Goal: Navigation & Orientation: Understand site structure

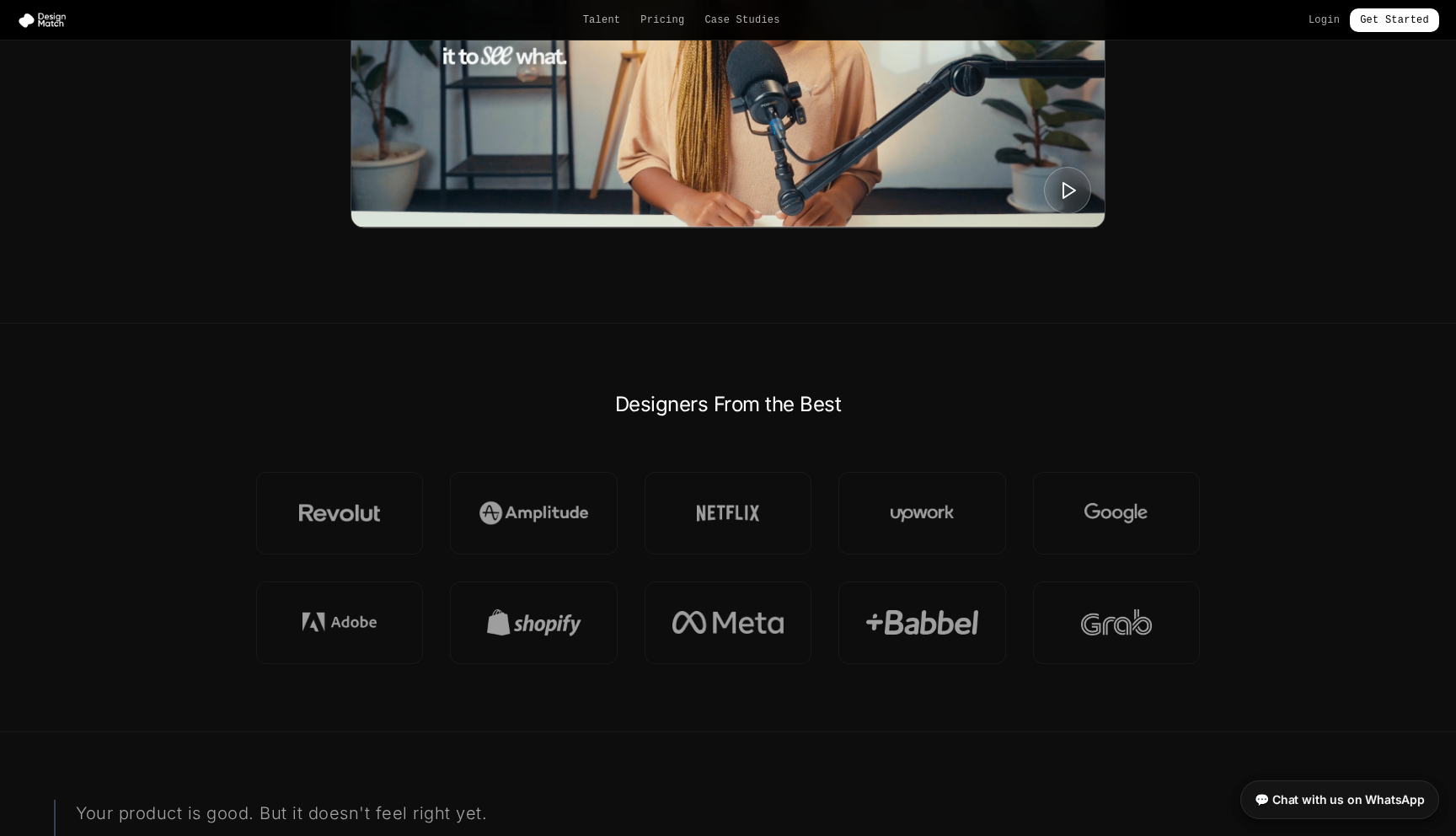
scroll to position [962, 0]
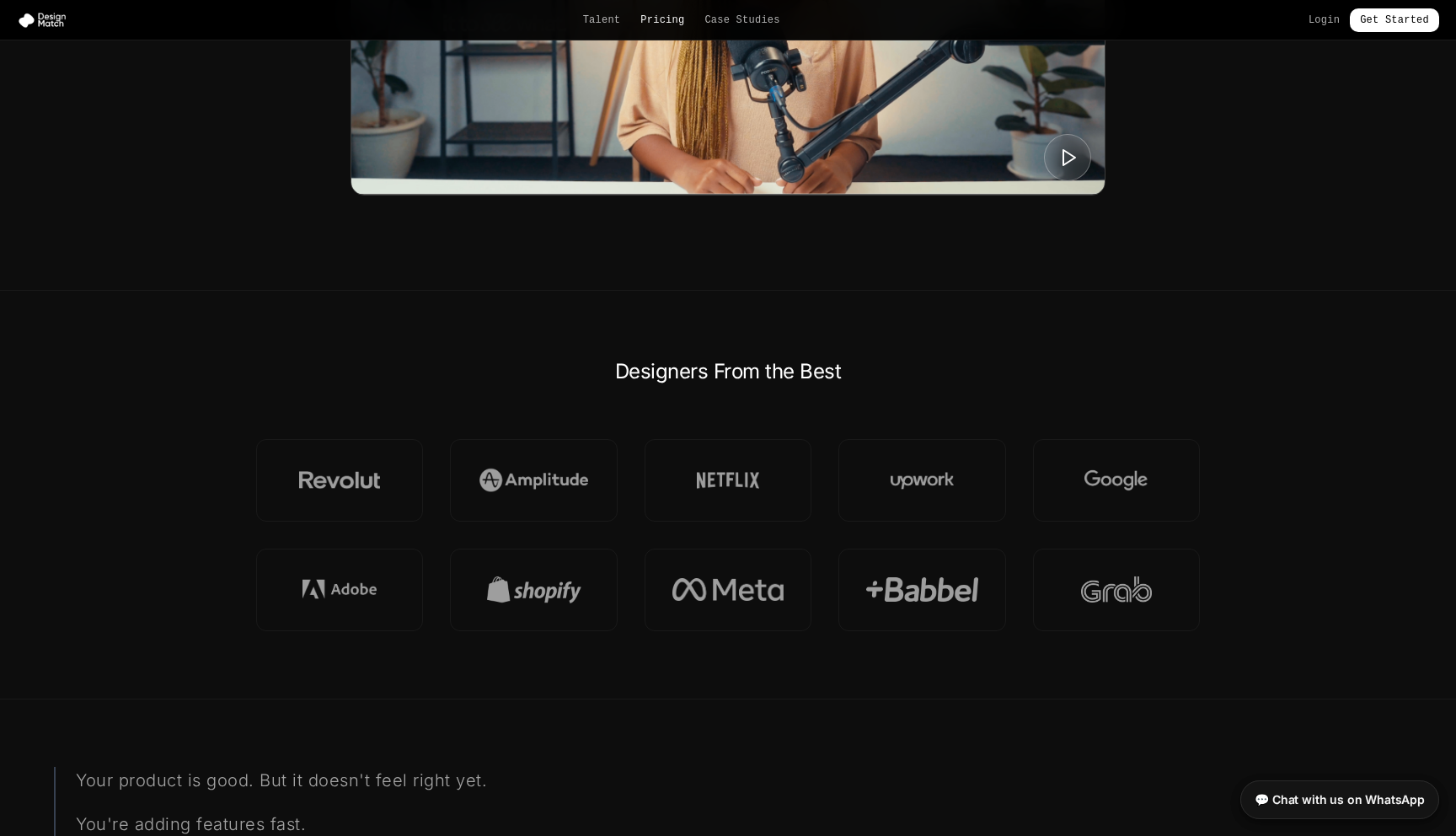
click at [662, 23] on link "Pricing" at bounding box center [662, 21] width 44 height 14
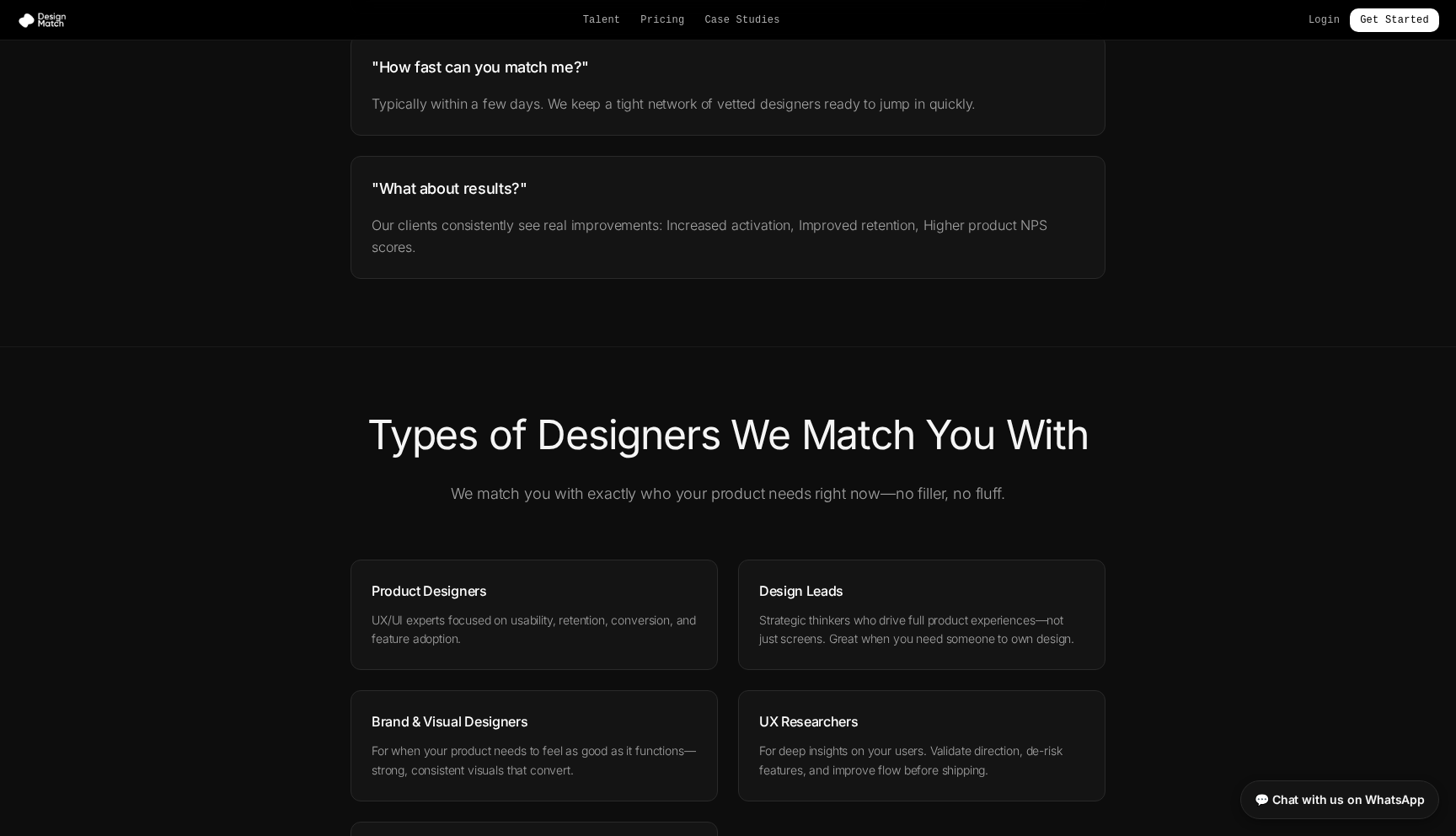
scroll to position [1812, 0]
click at [598, 28] on div "Talent Pricing Case Studies Login Get Started" at bounding box center [728, 20] width 1456 height 23
click at [598, 24] on link "Talent" at bounding box center [602, 21] width 38 height 14
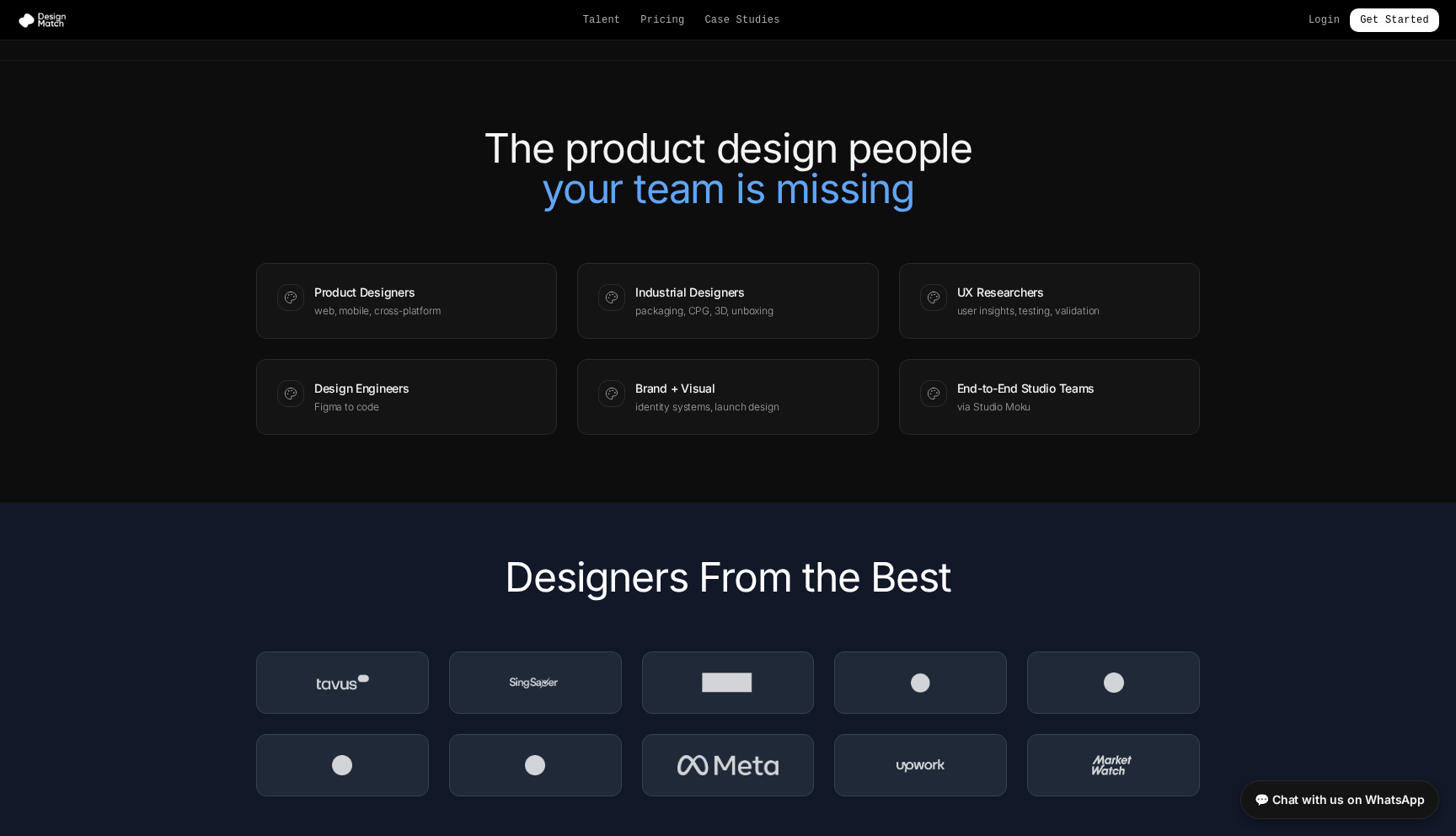
scroll to position [1931, 0]
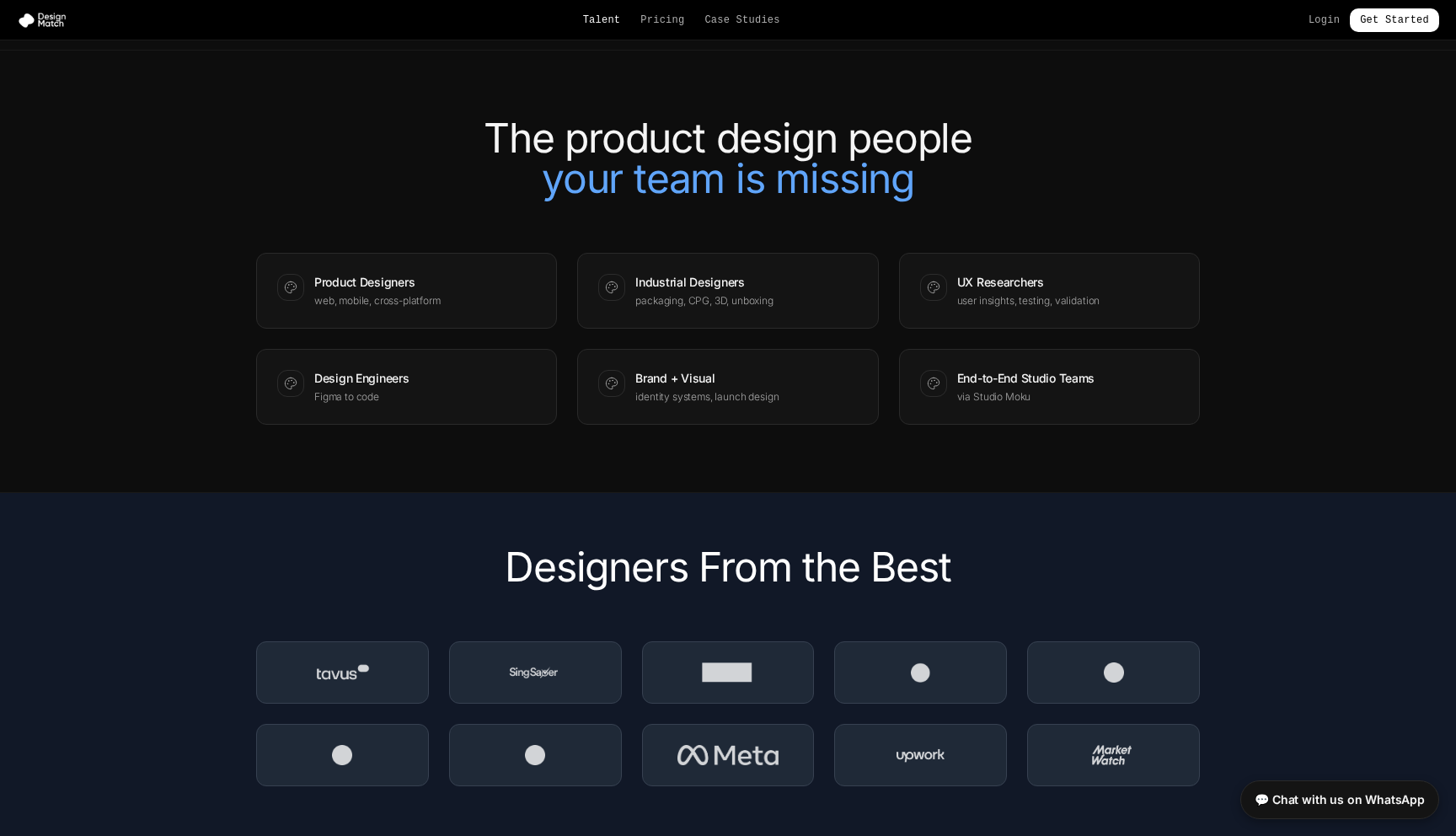
click at [592, 23] on link "Talent" at bounding box center [602, 21] width 38 height 14
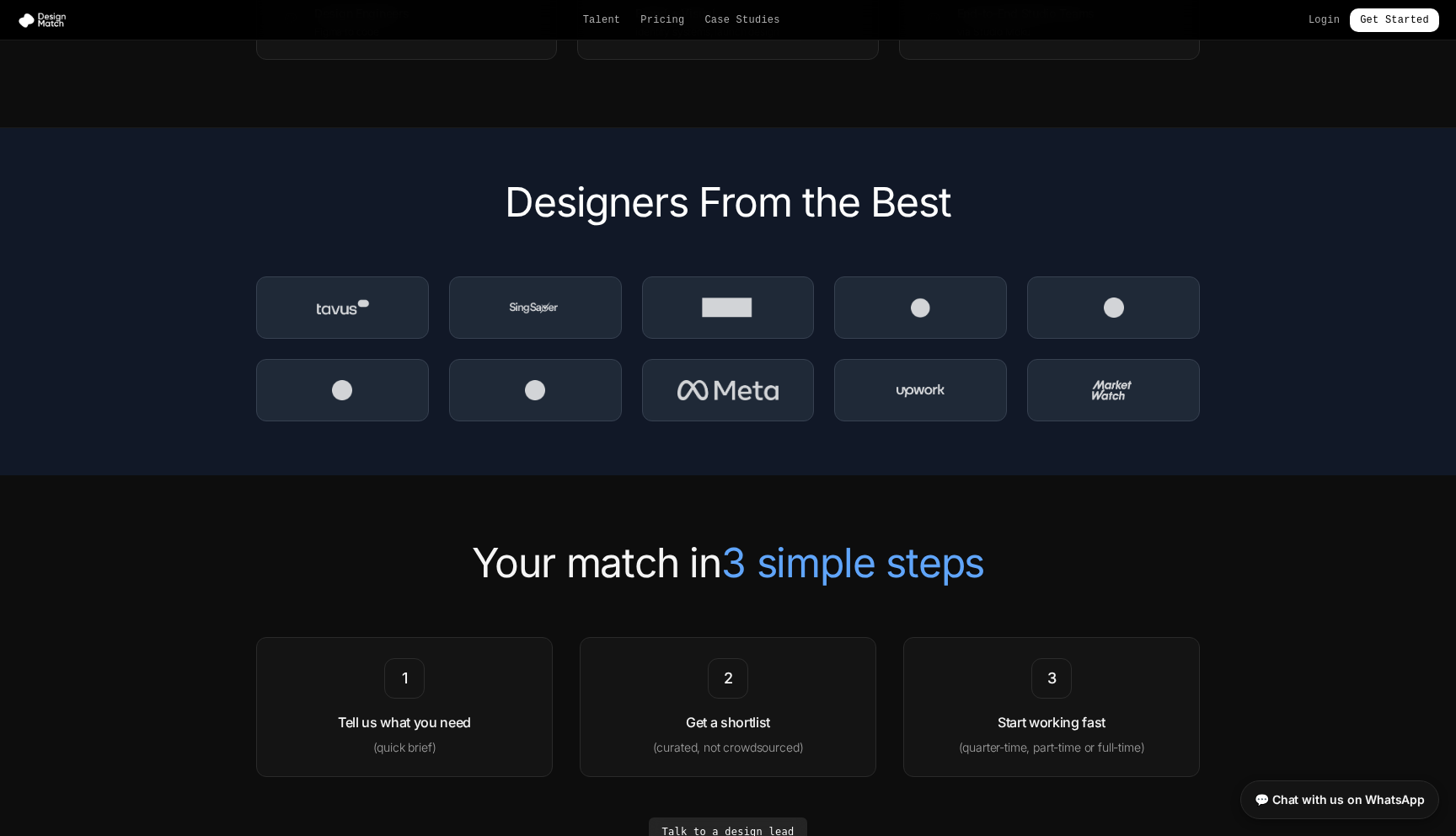
scroll to position [2218, 0]
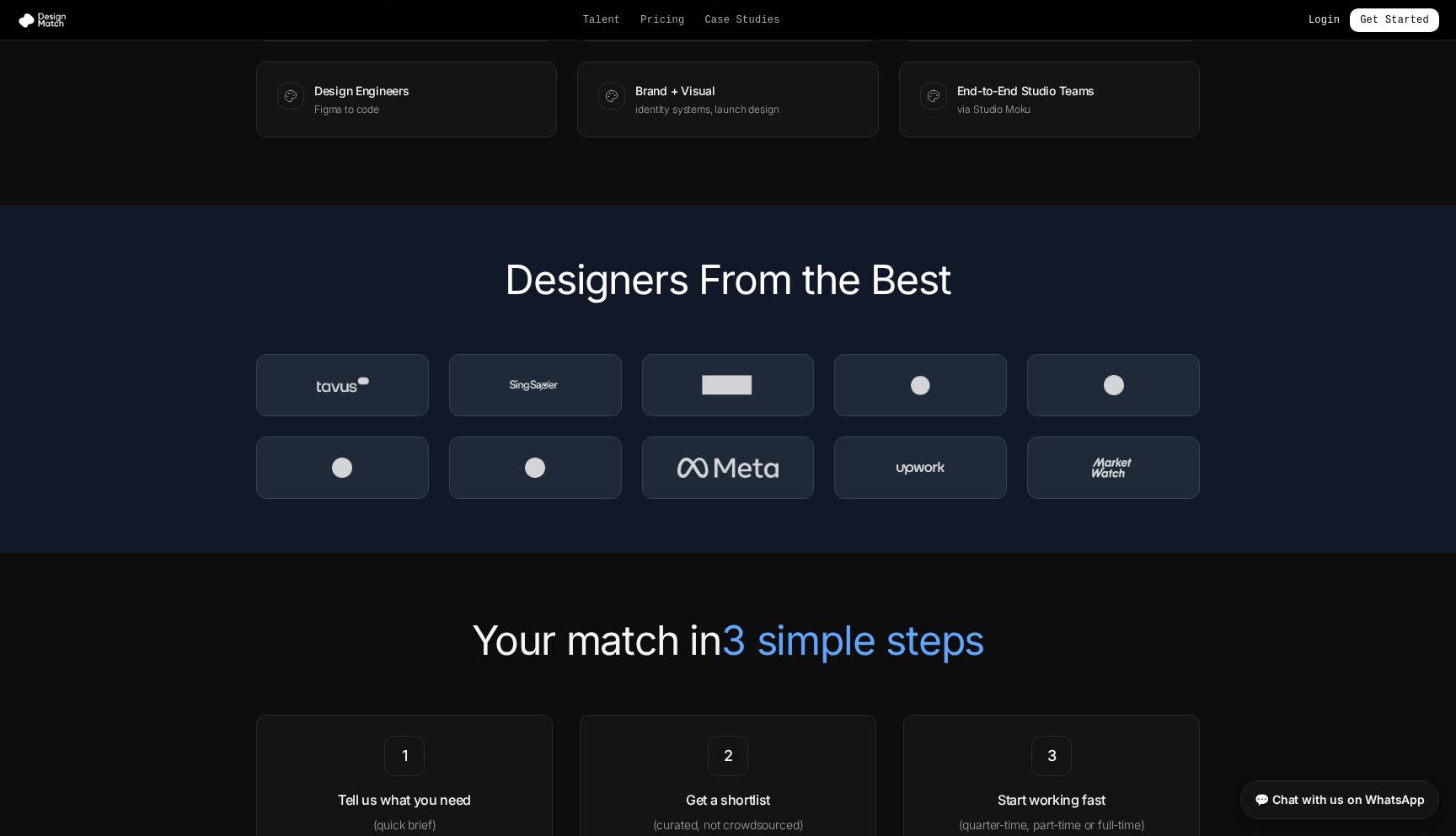
click at [1317, 20] on link "Login" at bounding box center [1324, 21] width 31 height 14
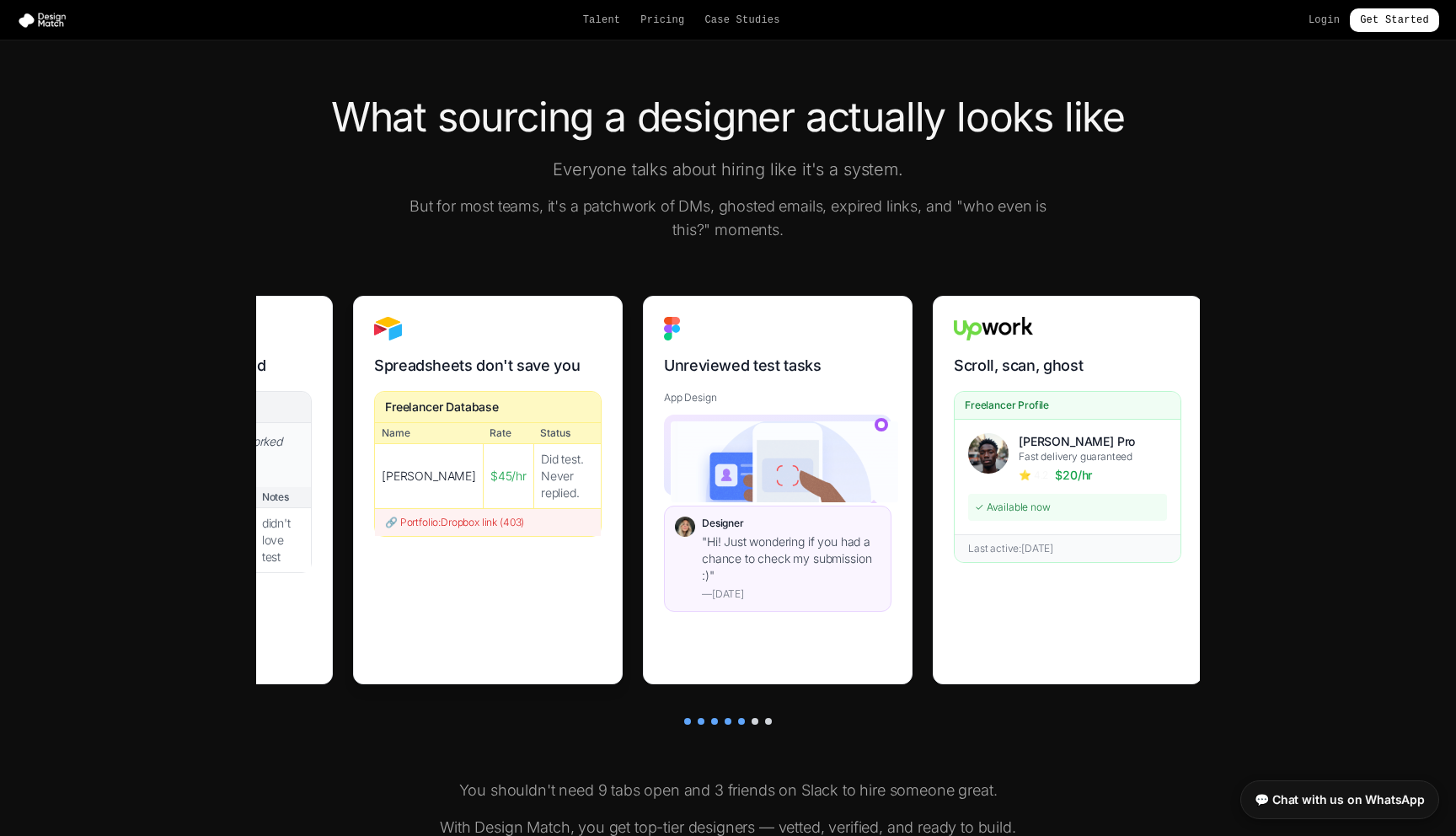
scroll to position [0, 1065]
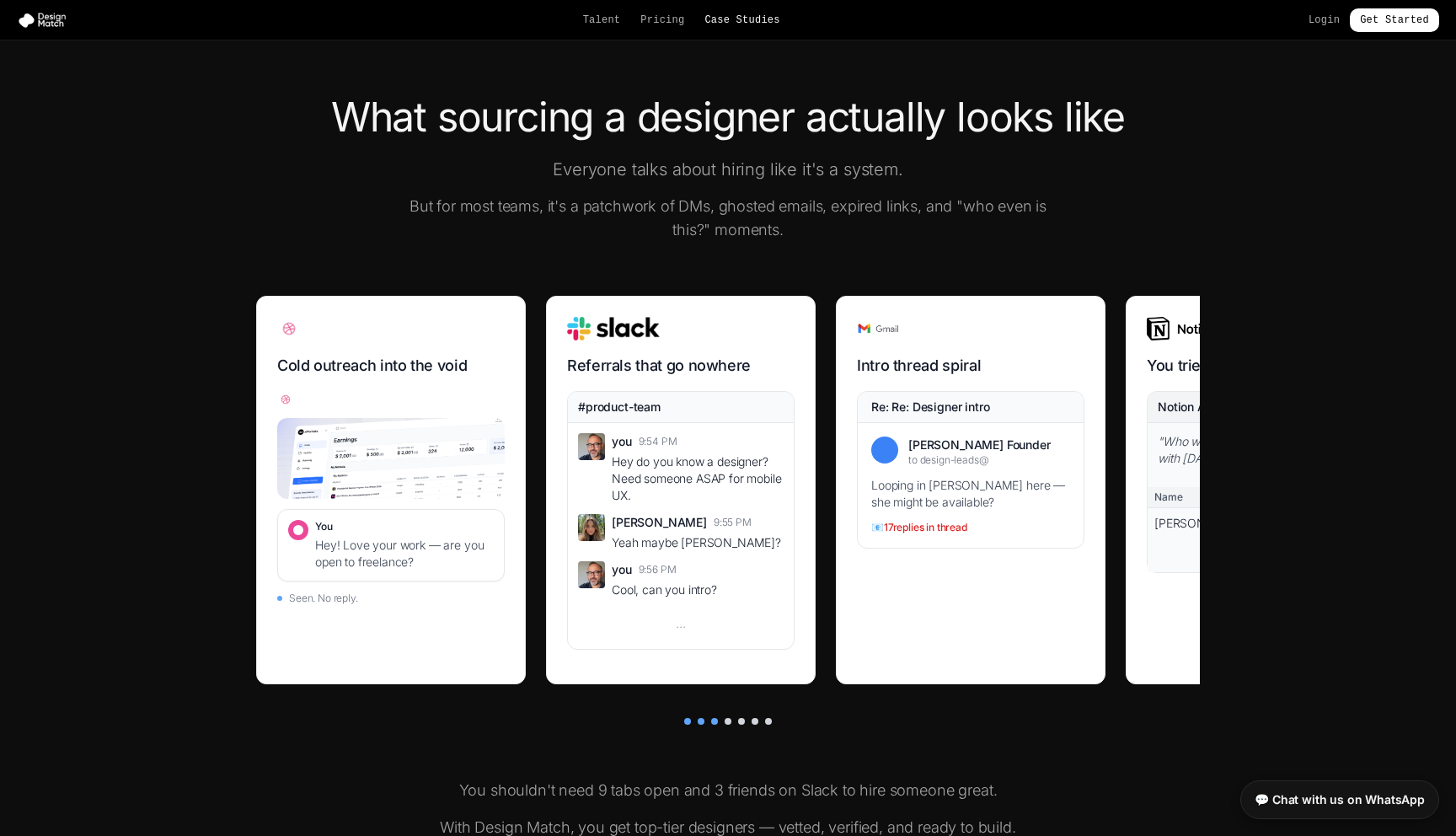
click at [725, 16] on link "Case Studies" at bounding box center [742, 21] width 75 height 14
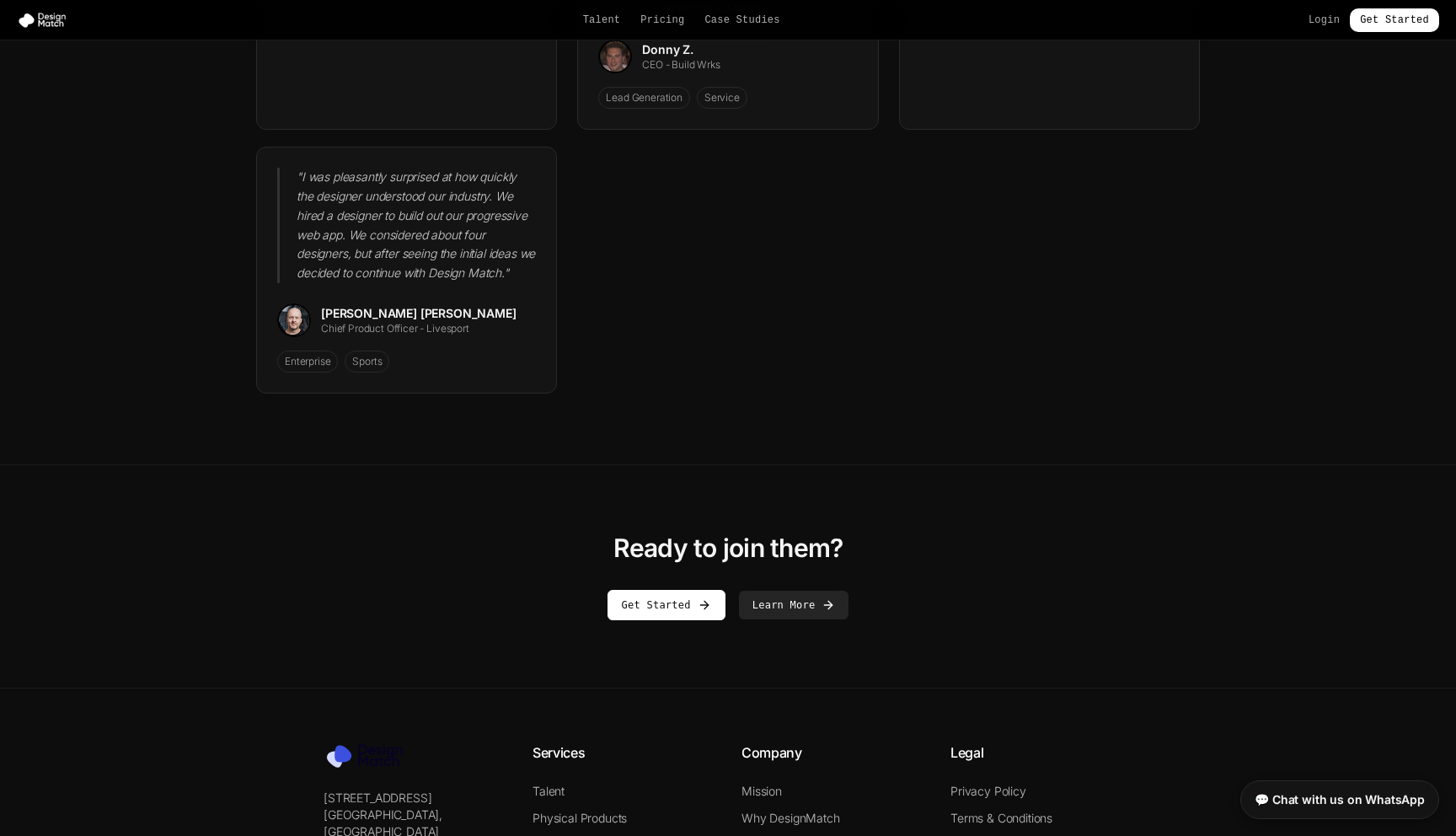
scroll to position [2550, 0]
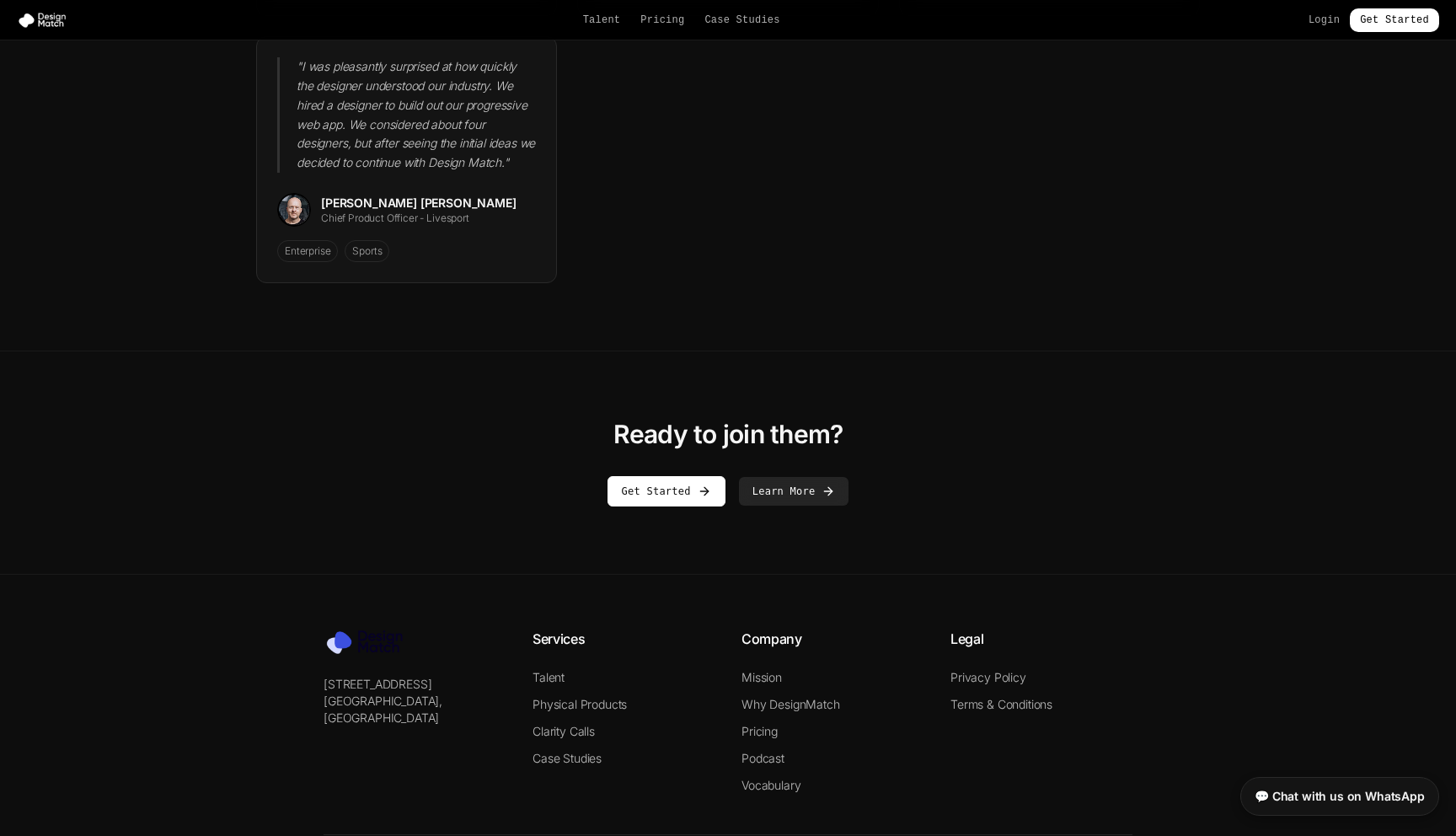
click at [1368, 796] on link "💬 Chat with us on WhatsApp" at bounding box center [1339, 796] width 198 height 39
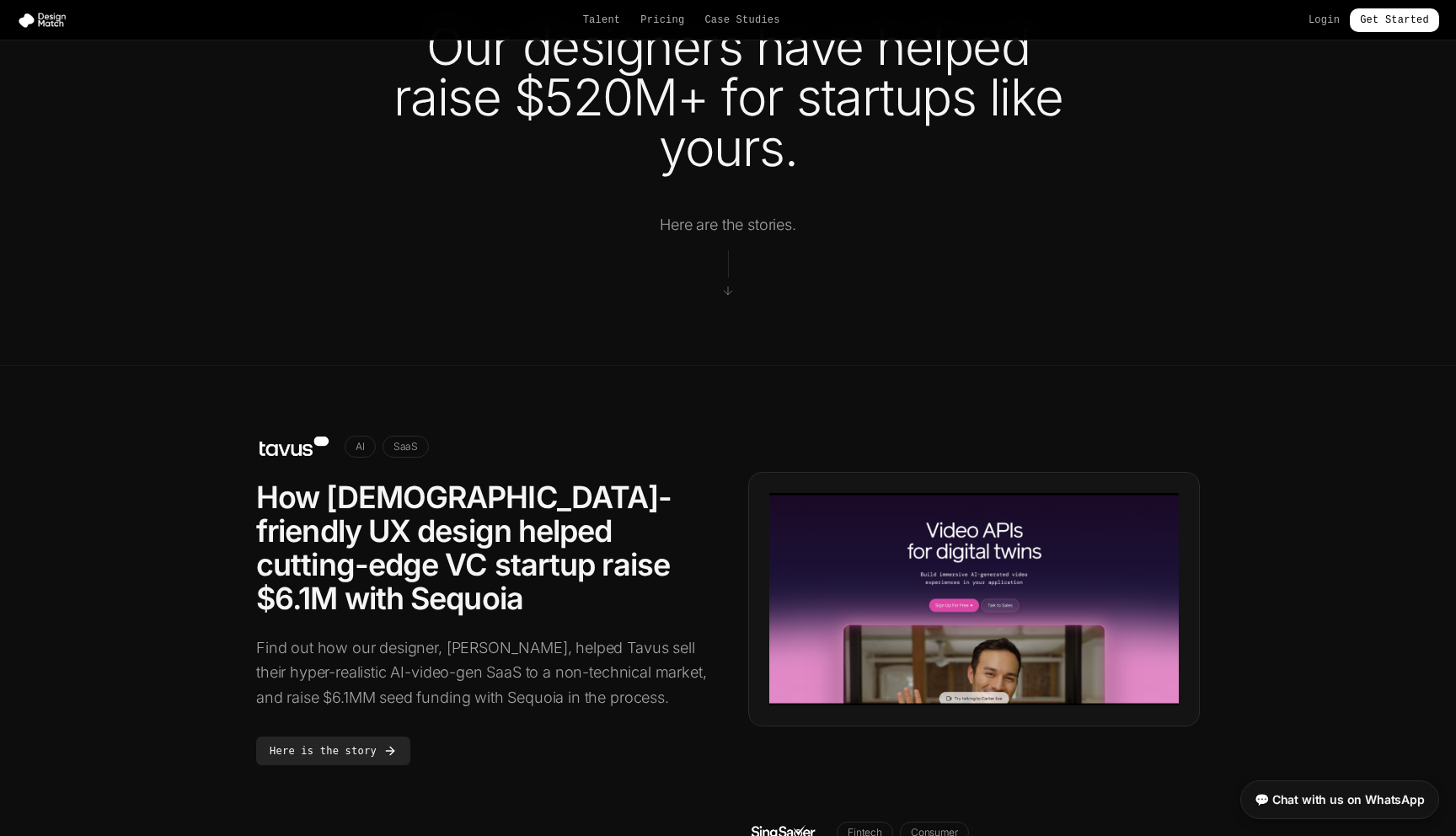
scroll to position [0, 0]
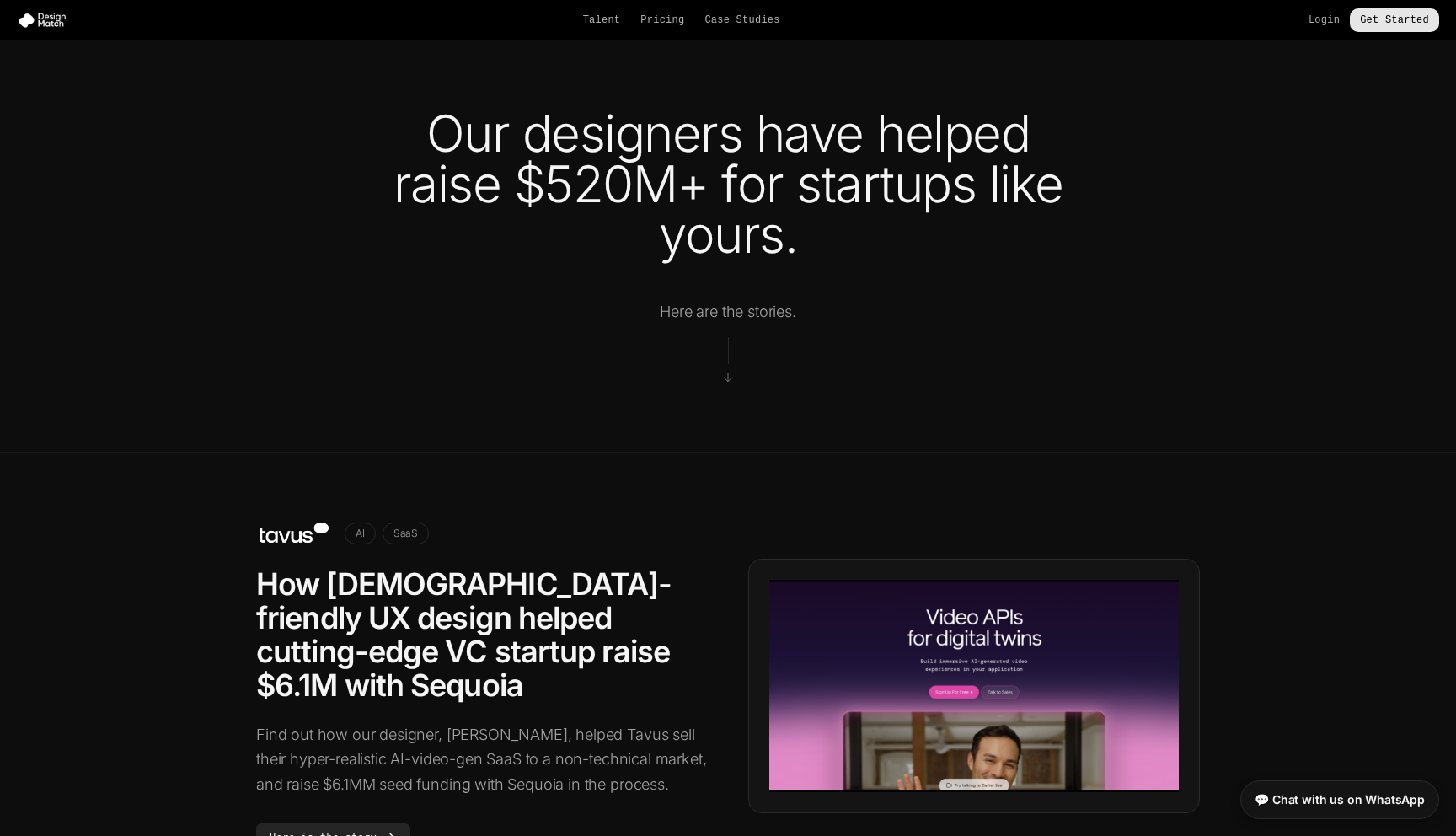
click at [1389, 29] on link "Get Started" at bounding box center [1394, 20] width 89 height 23
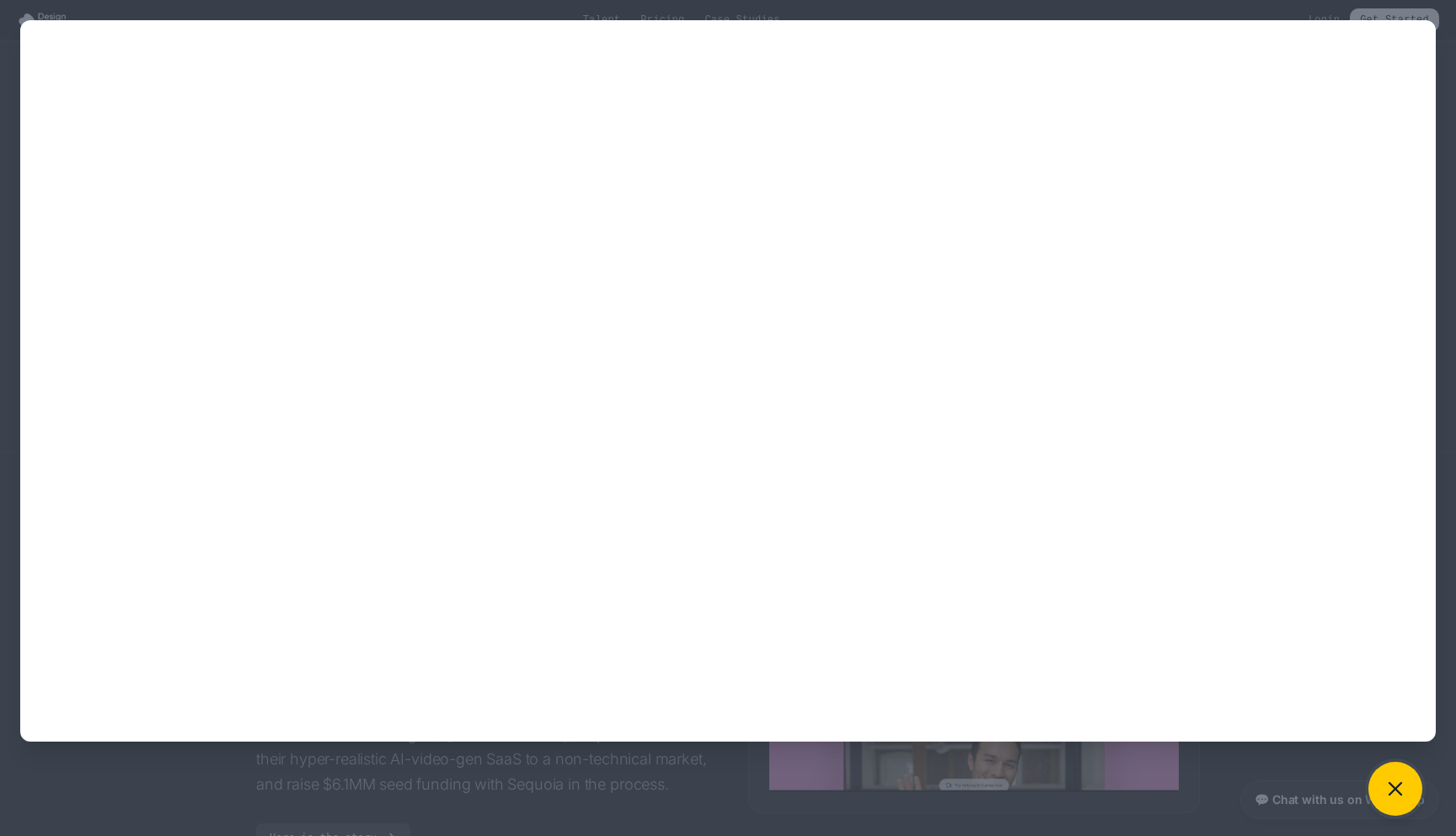
click at [1387, 788] on icon at bounding box center [1395, 788] width 23 height 23
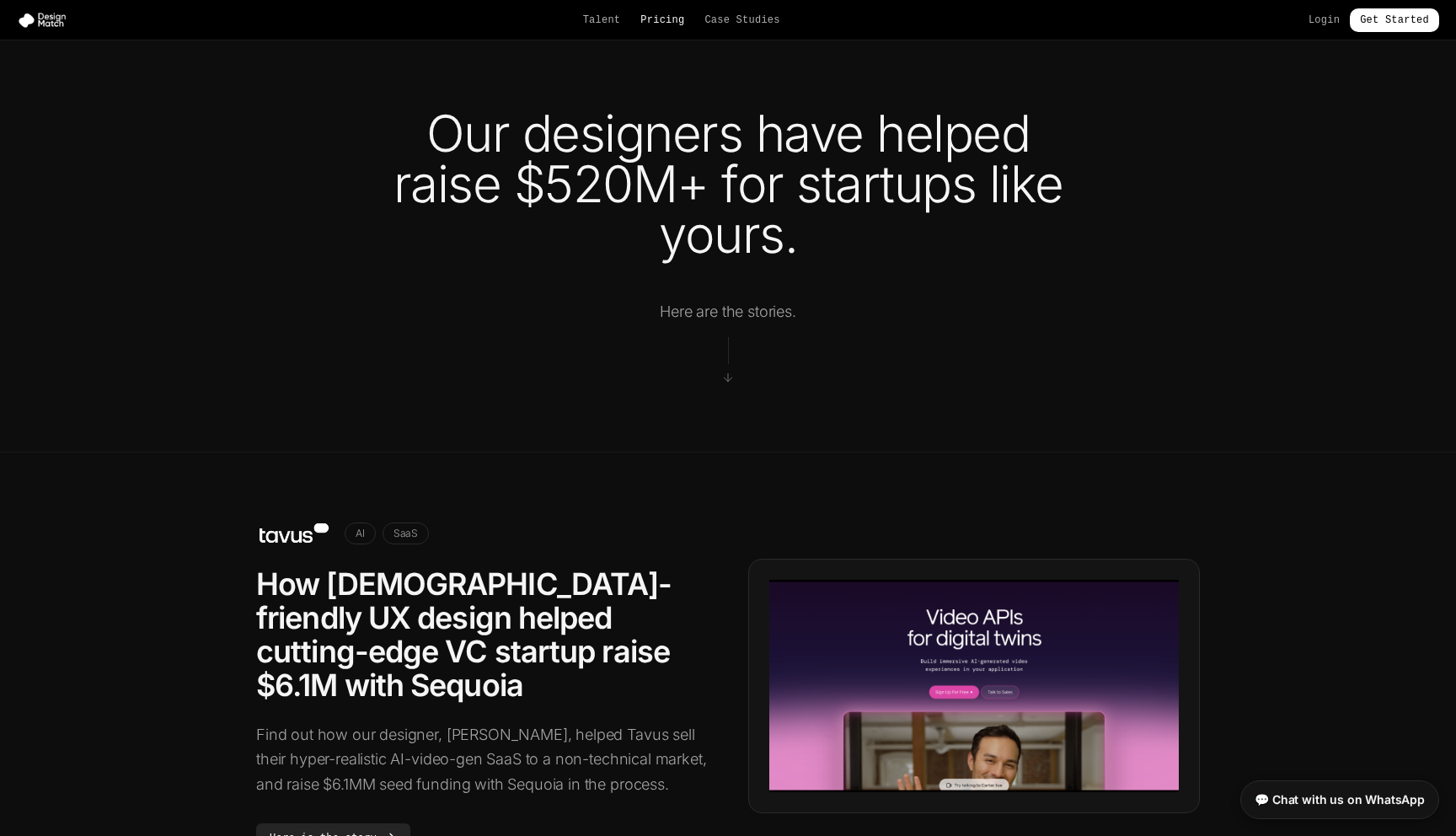
click at [654, 25] on link "Pricing" at bounding box center [662, 21] width 44 height 14
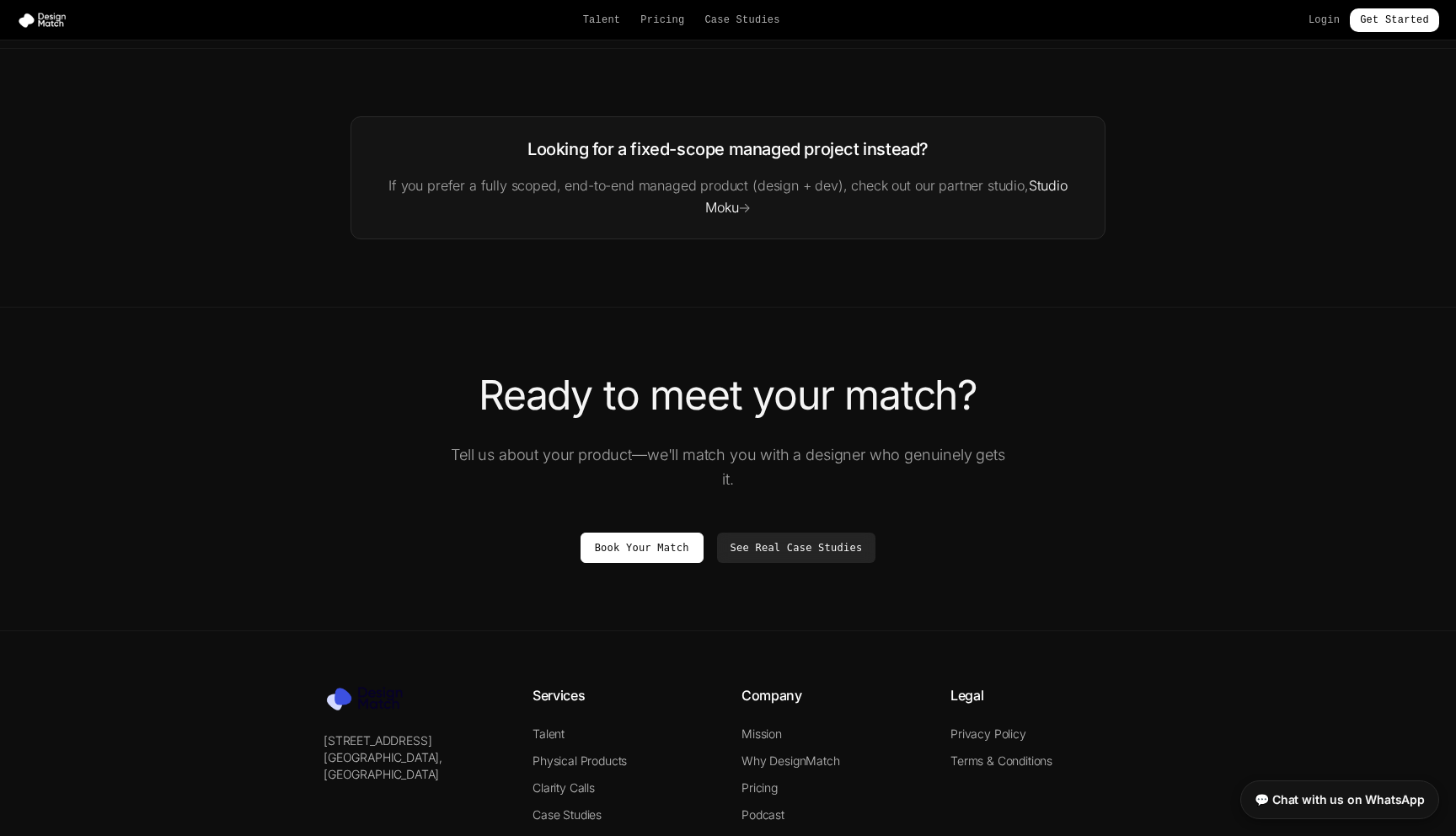
scroll to position [2808, 0]
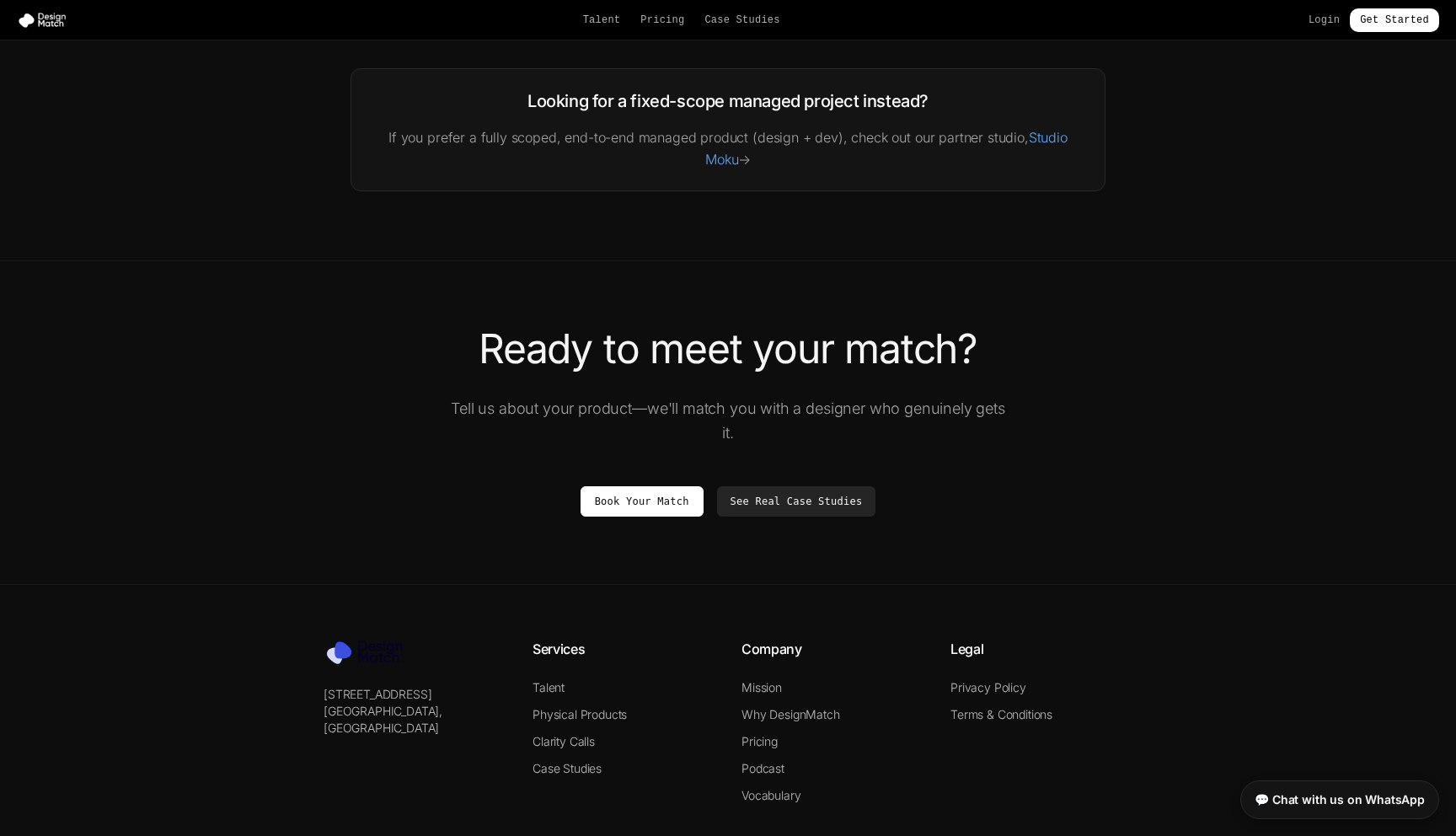
click at [1058, 140] on link "Studio Moku" at bounding box center [886, 148] width 361 height 39
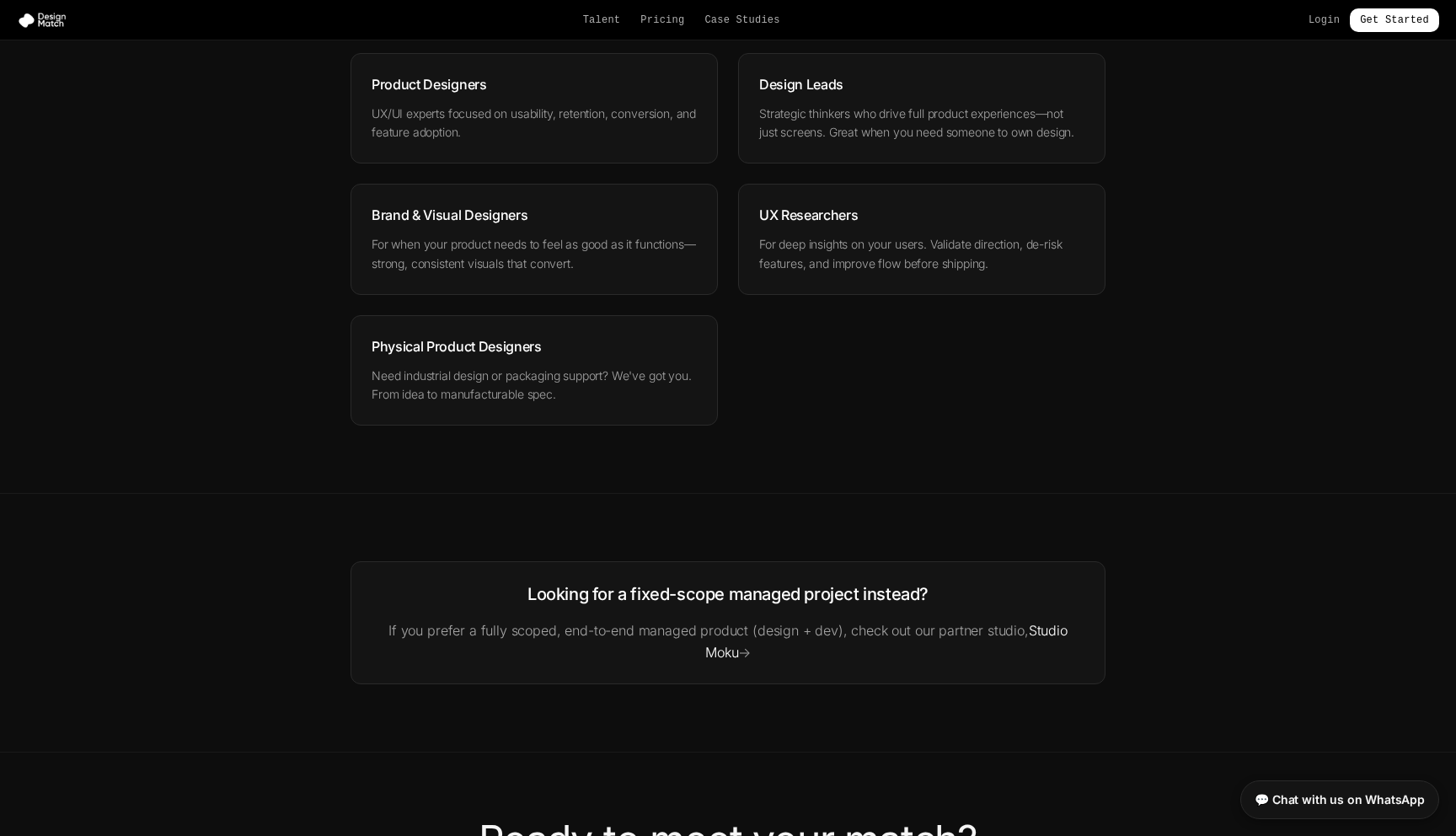
scroll to position [2914, 0]
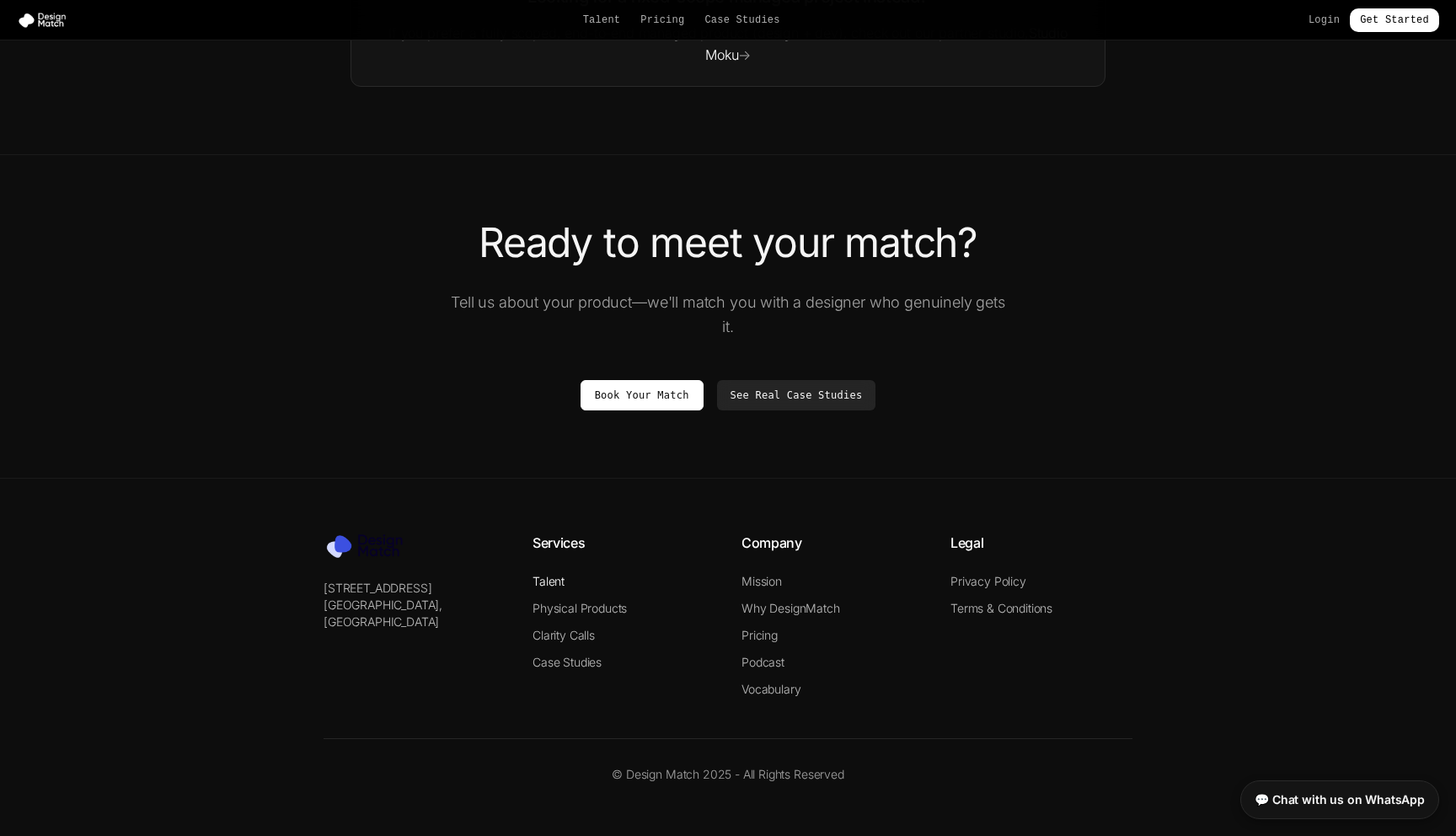
click at [558, 582] on link "Talent" at bounding box center [549, 580] width 32 height 15
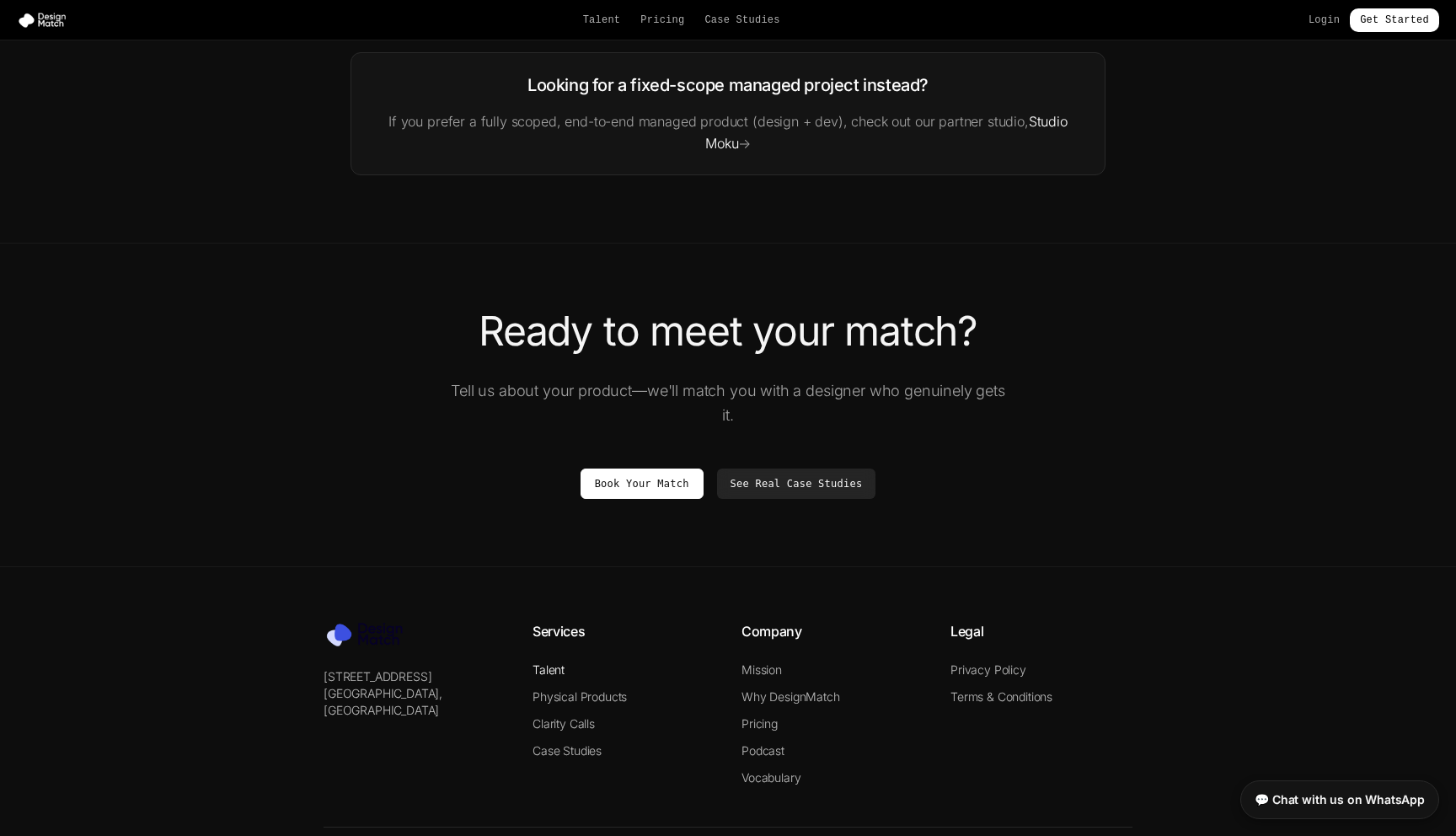
scroll to position [2825, 0]
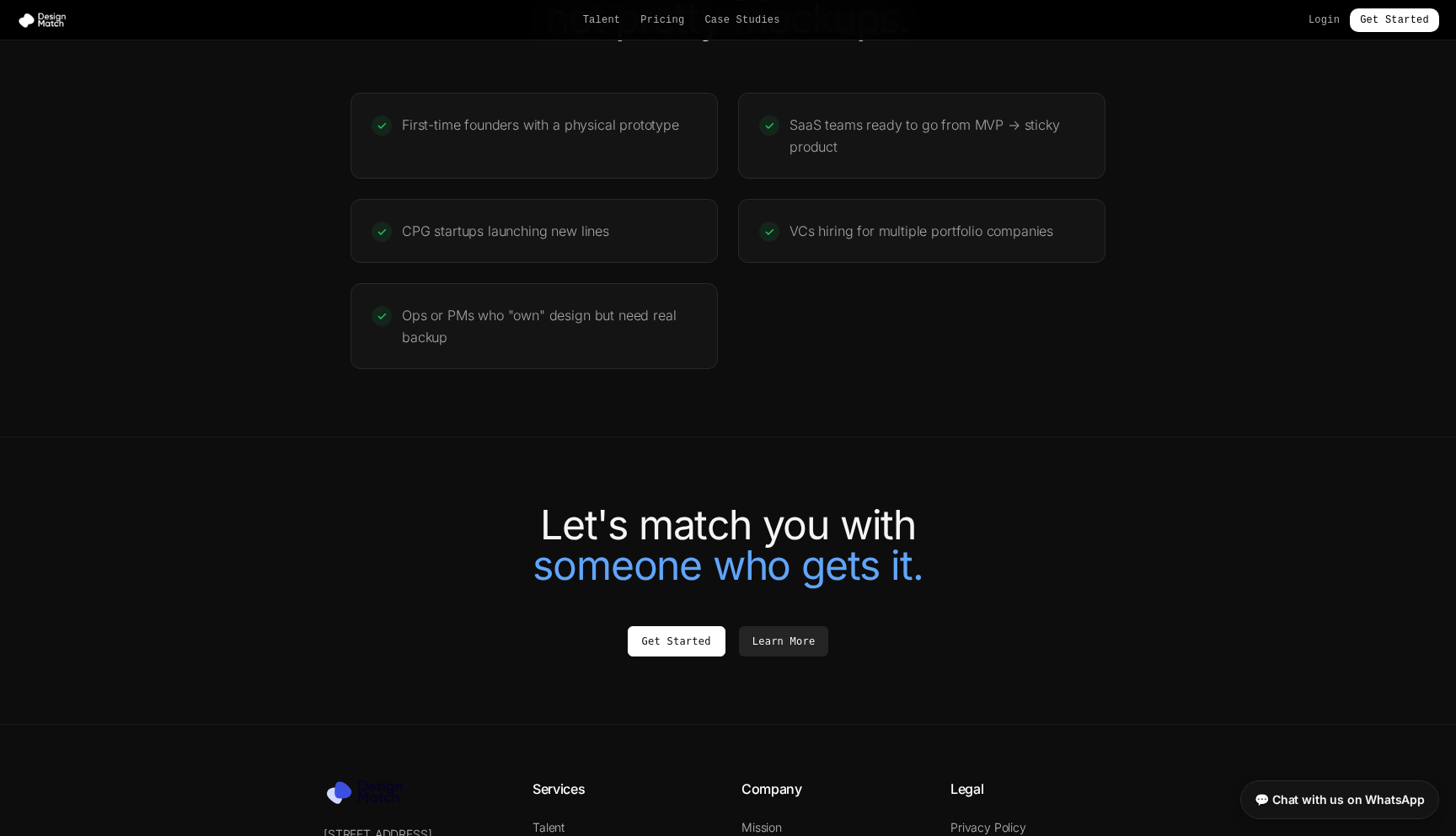
scroll to position [3566, 0]
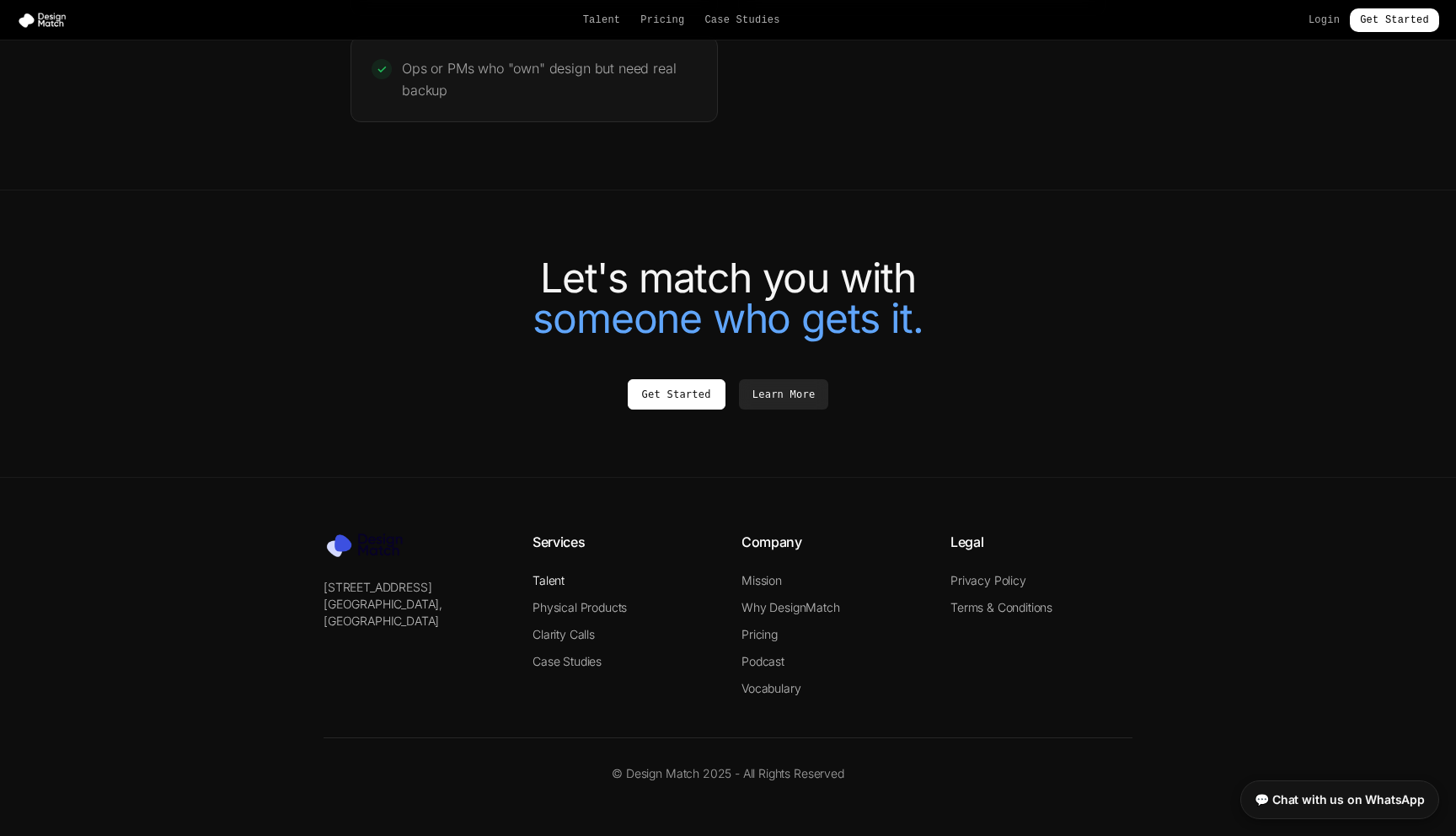
click at [548, 582] on link "Talent" at bounding box center [549, 580] width 32 height 15
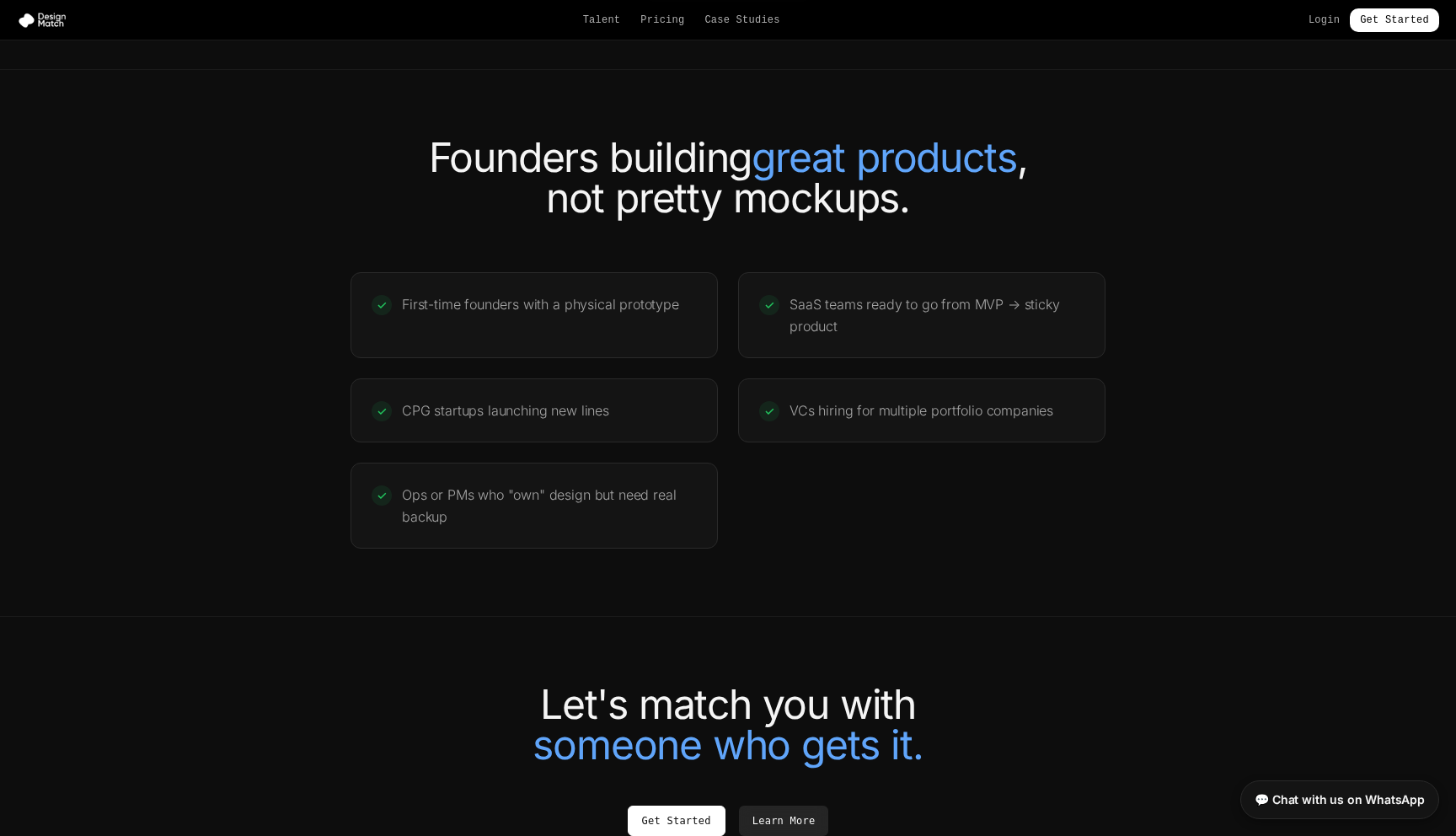
scroll to position [3566, 0]
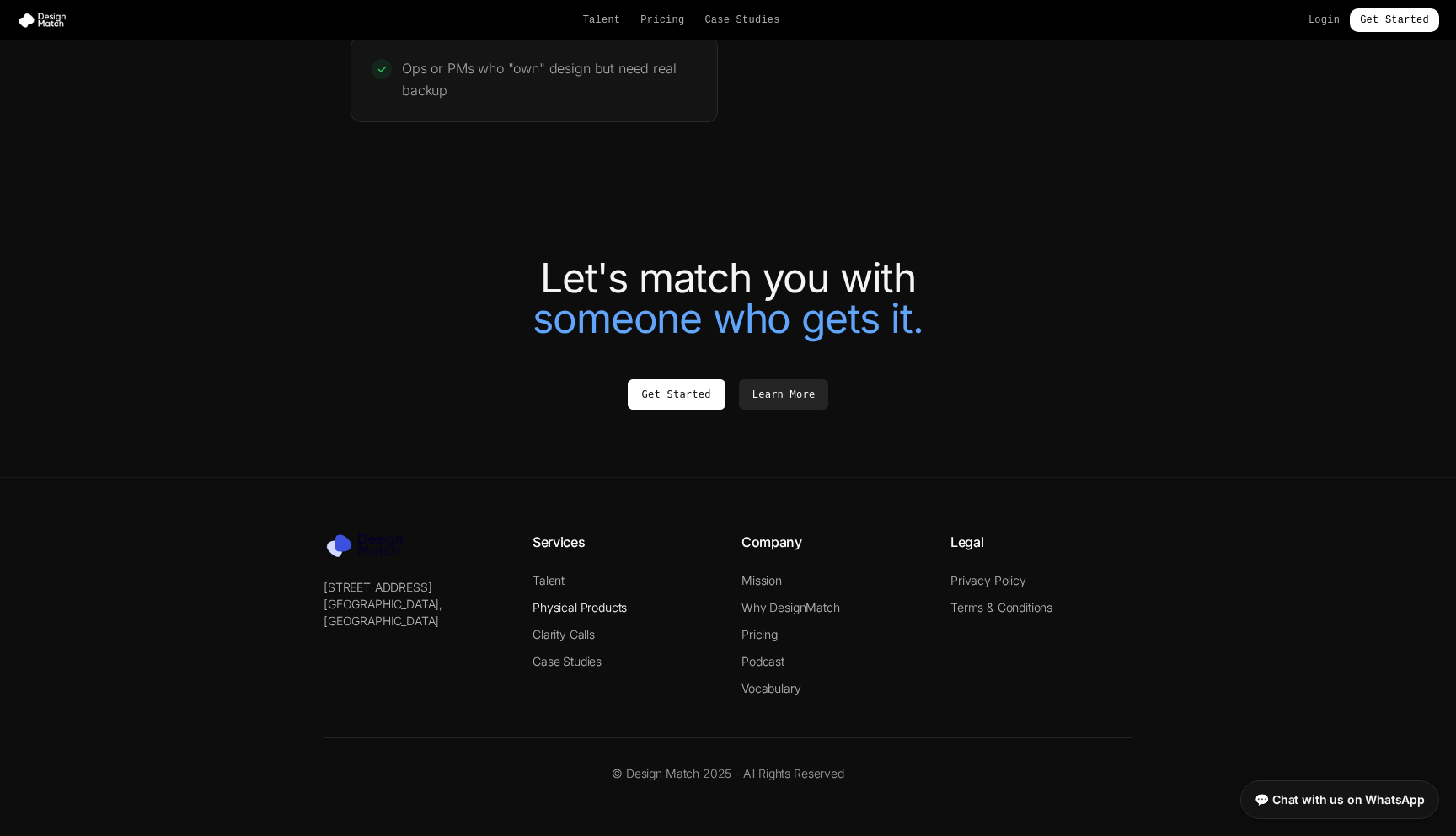
click at [574, 606] on link "Physical Products" at bounding box center [580, 606] width 94 height 15
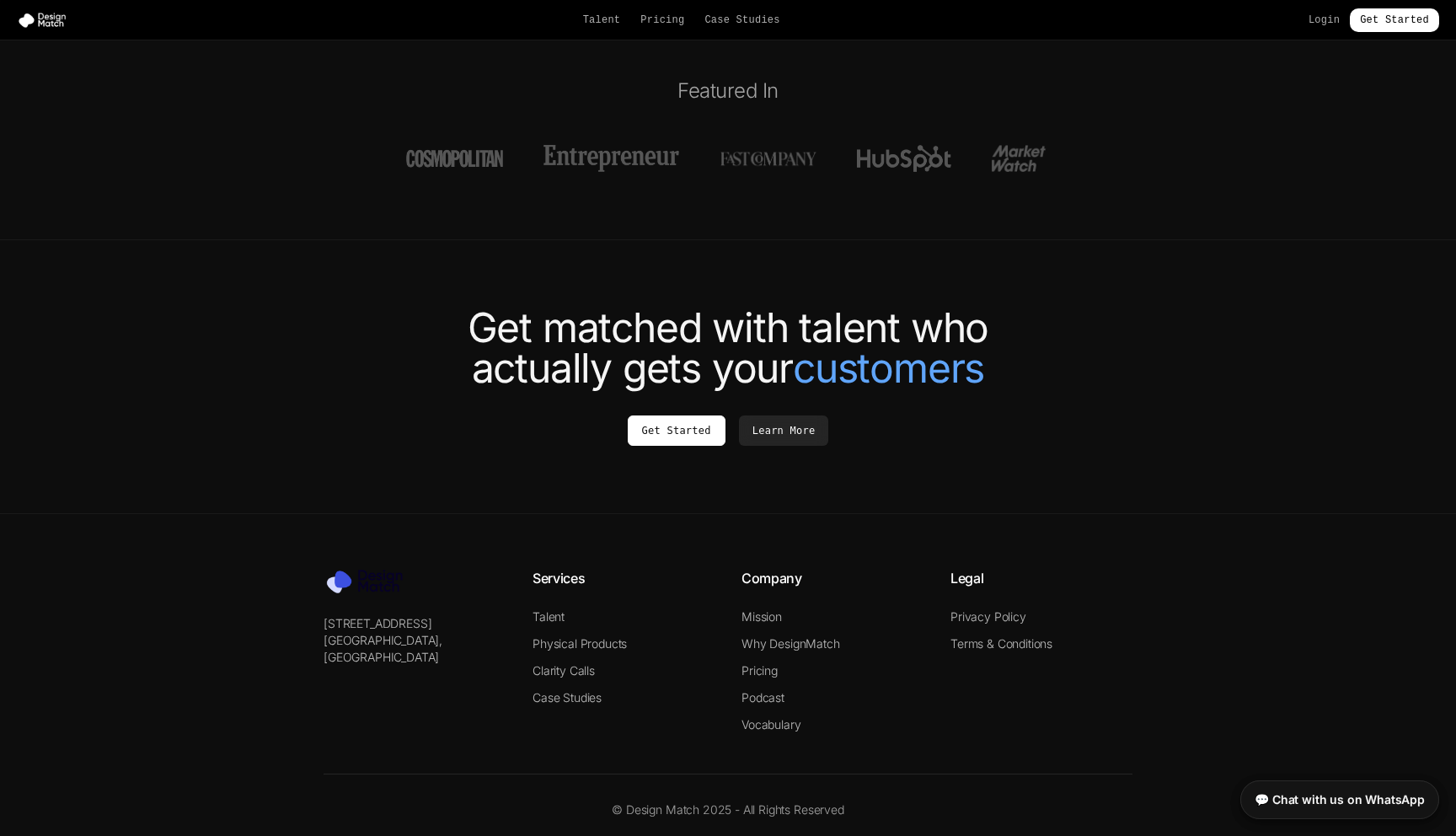
scroll to position [4118, 0]
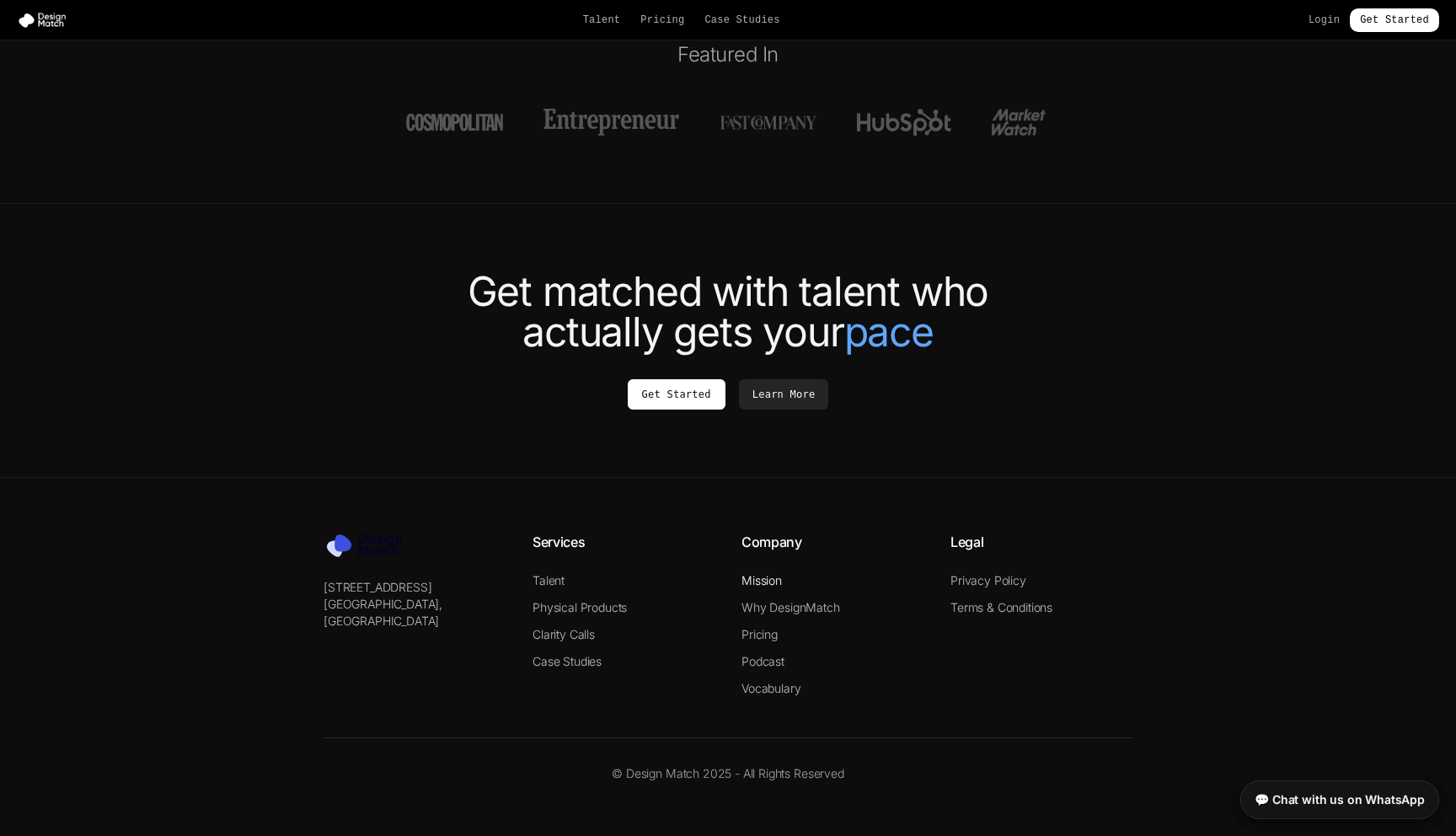
click at [773, 577] on link "Mission" at bounding box center [762, 580] width 41 height 15
